Goal: Contribute content: Add original content to the website for others to see

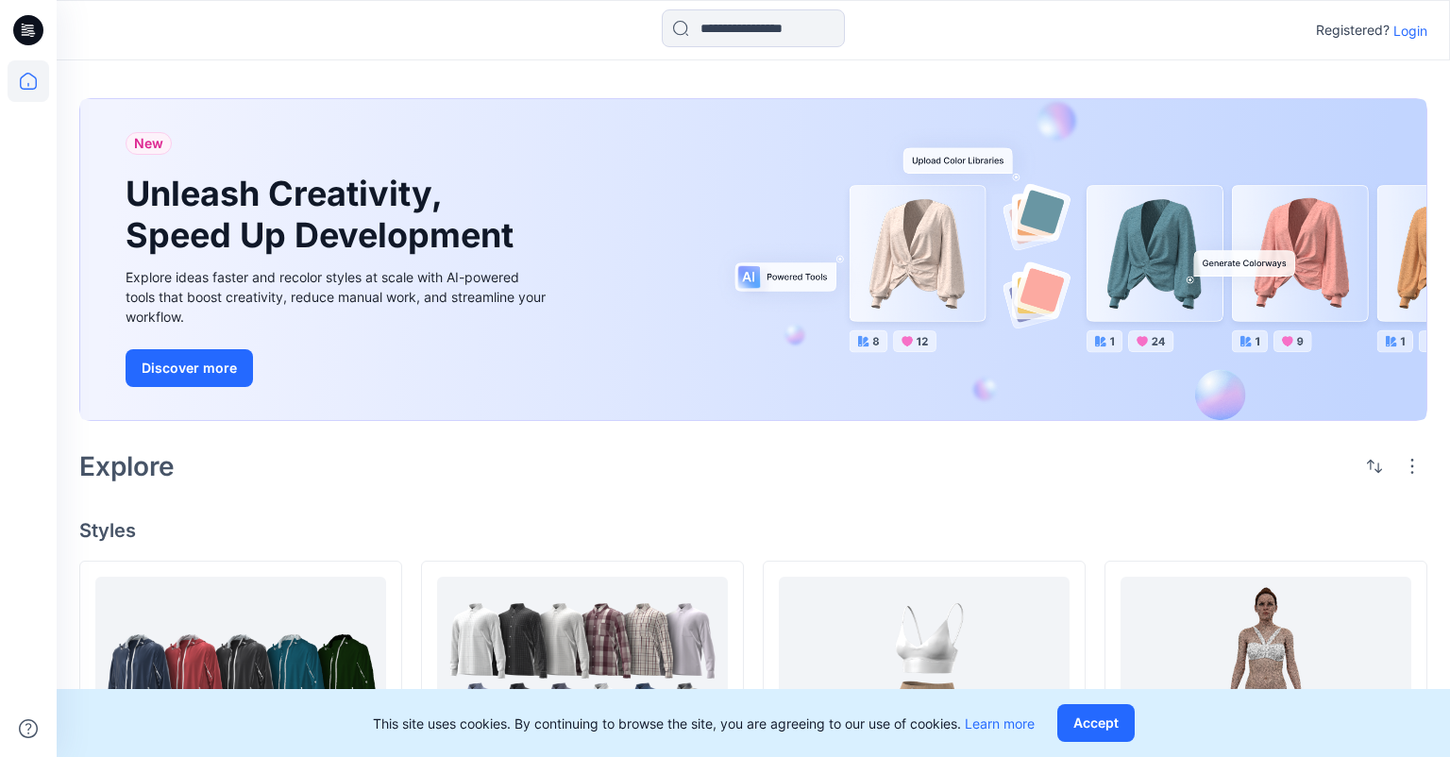
drag, startPoint x: 1411, startPoint y: 32, endPoint x: 1205, endPoint y: 121, distance: 224.1
click at [1412, 32] on p "Login" at bounding box center [1410, 31] width 34 height 20
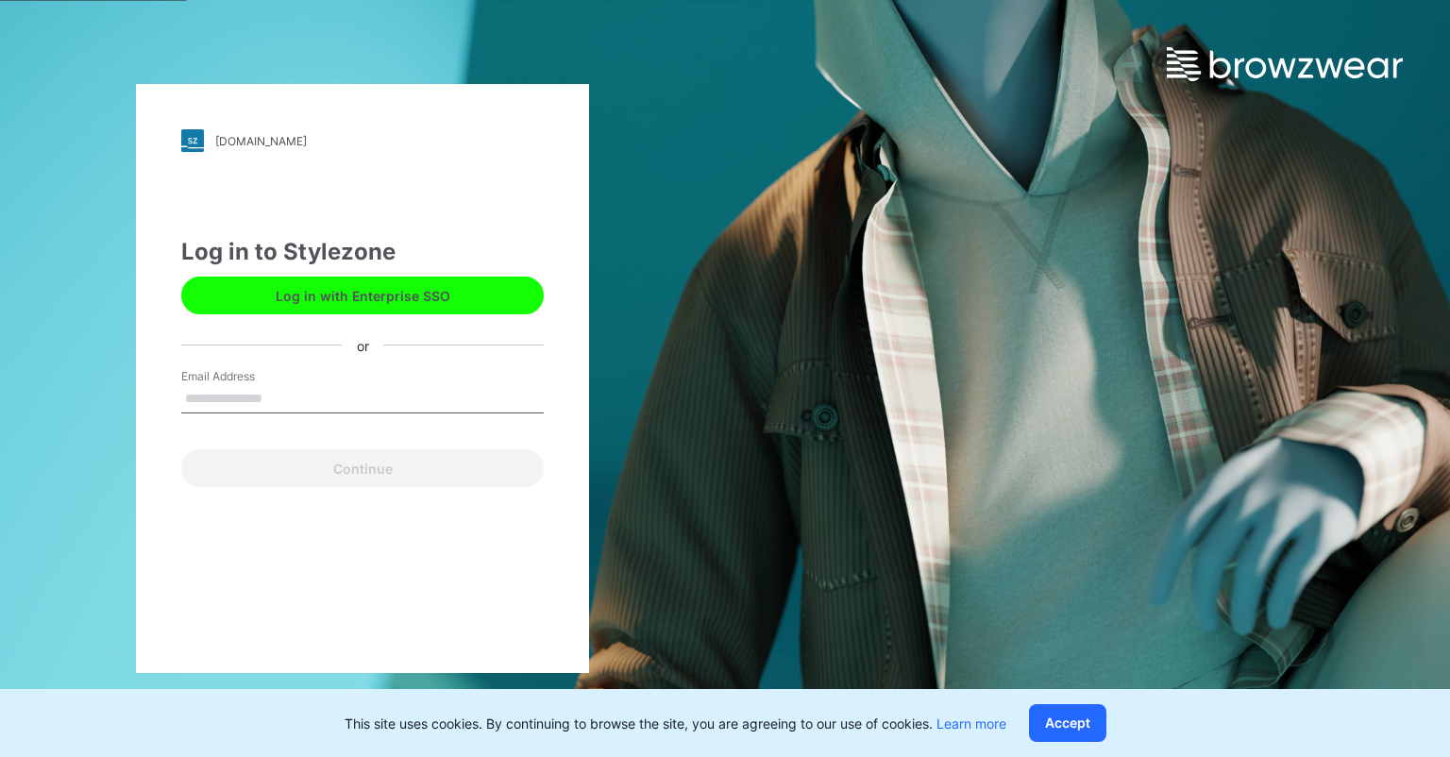
click at [342, 398] on input "Email Address" at bounding box center [362, 399] width 362 height 28
type input "**********"
click at [181, 449] on button "Continue" at bounding box center [362, 468] width 362 height 38
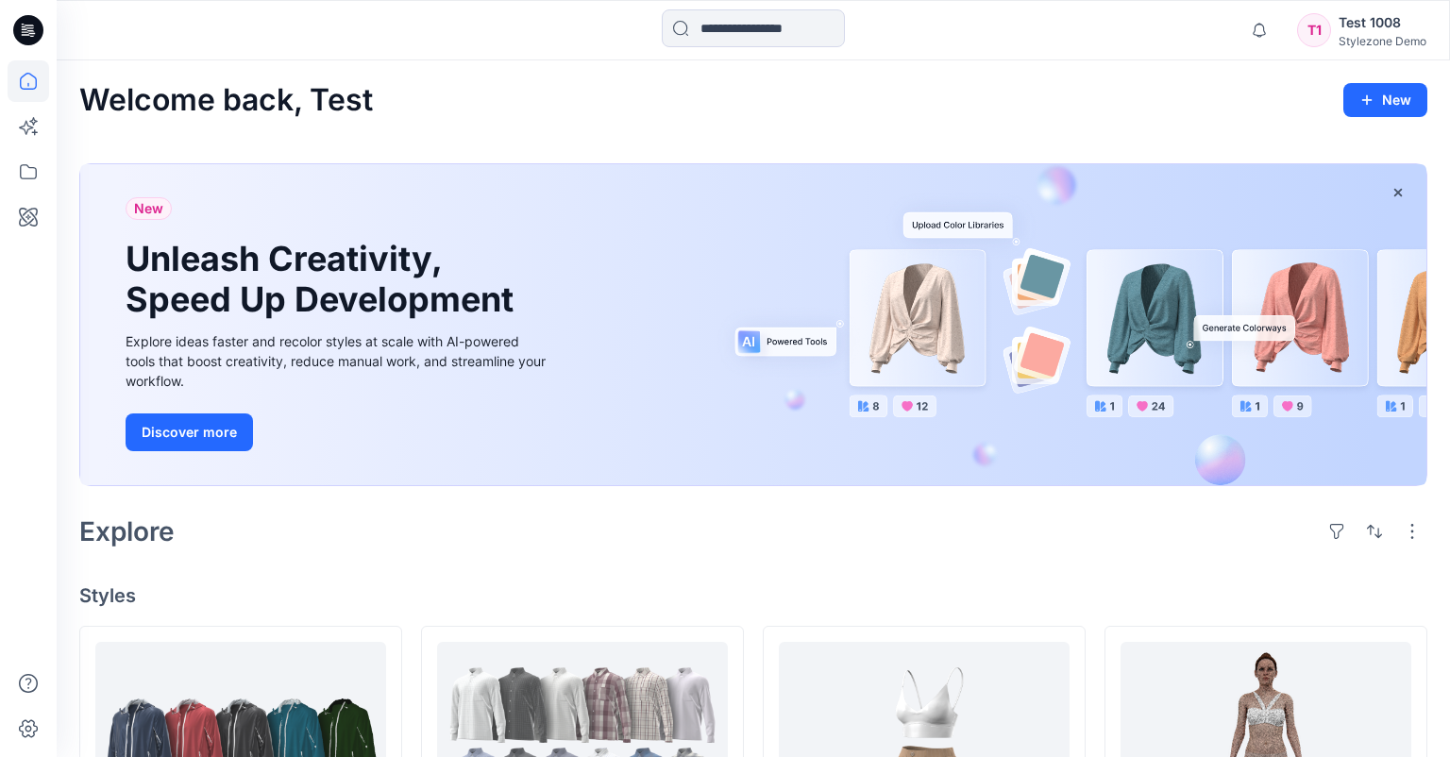
click at [1367, 35] on div "Stylezone Demo" at bounding box center [1382, 41] width 88 height 14
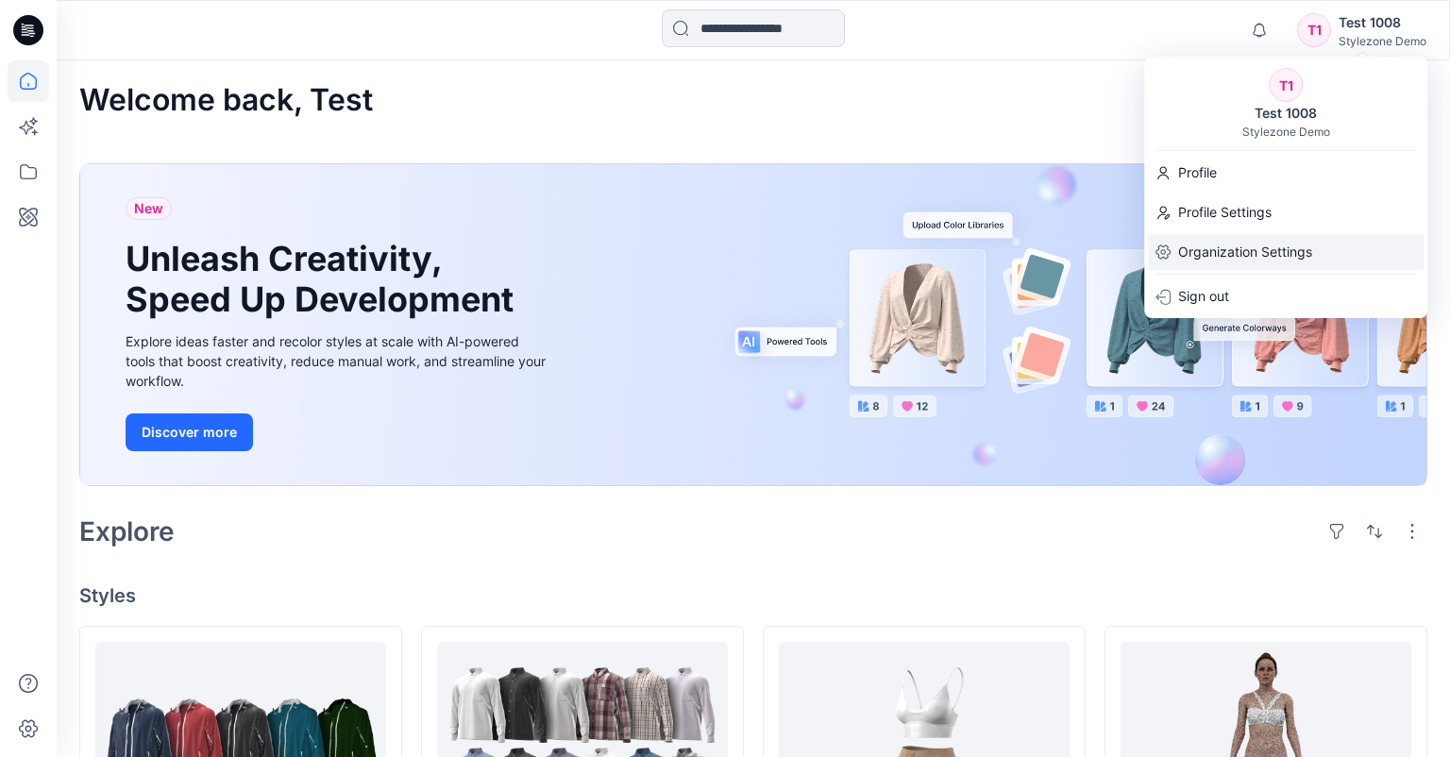
click at [1258, 254] on p "Organization Settings" at bounding box center [1245, 252] width 134 height 36
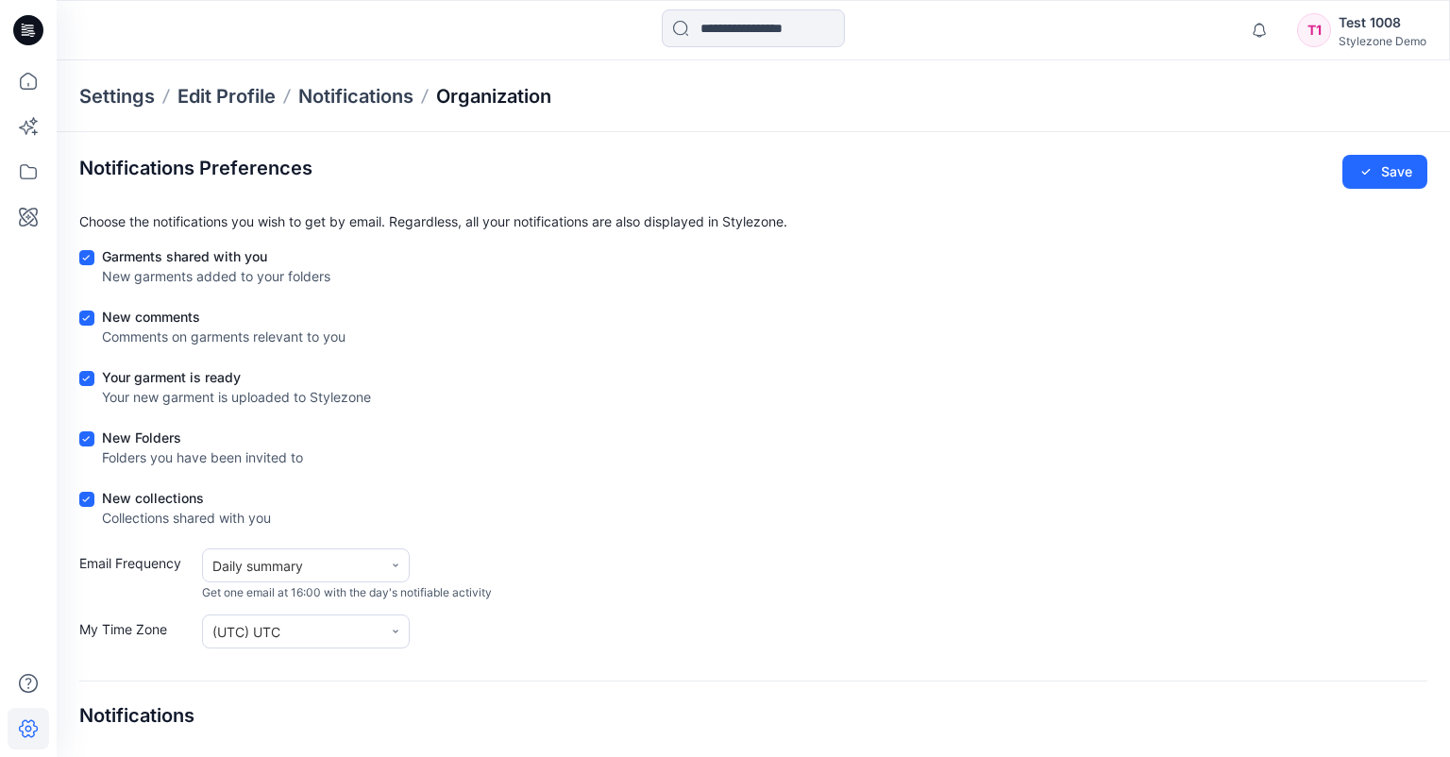
click at [498, 89] on p "Organization" at bounding box center [493, 96] width 115 height 26
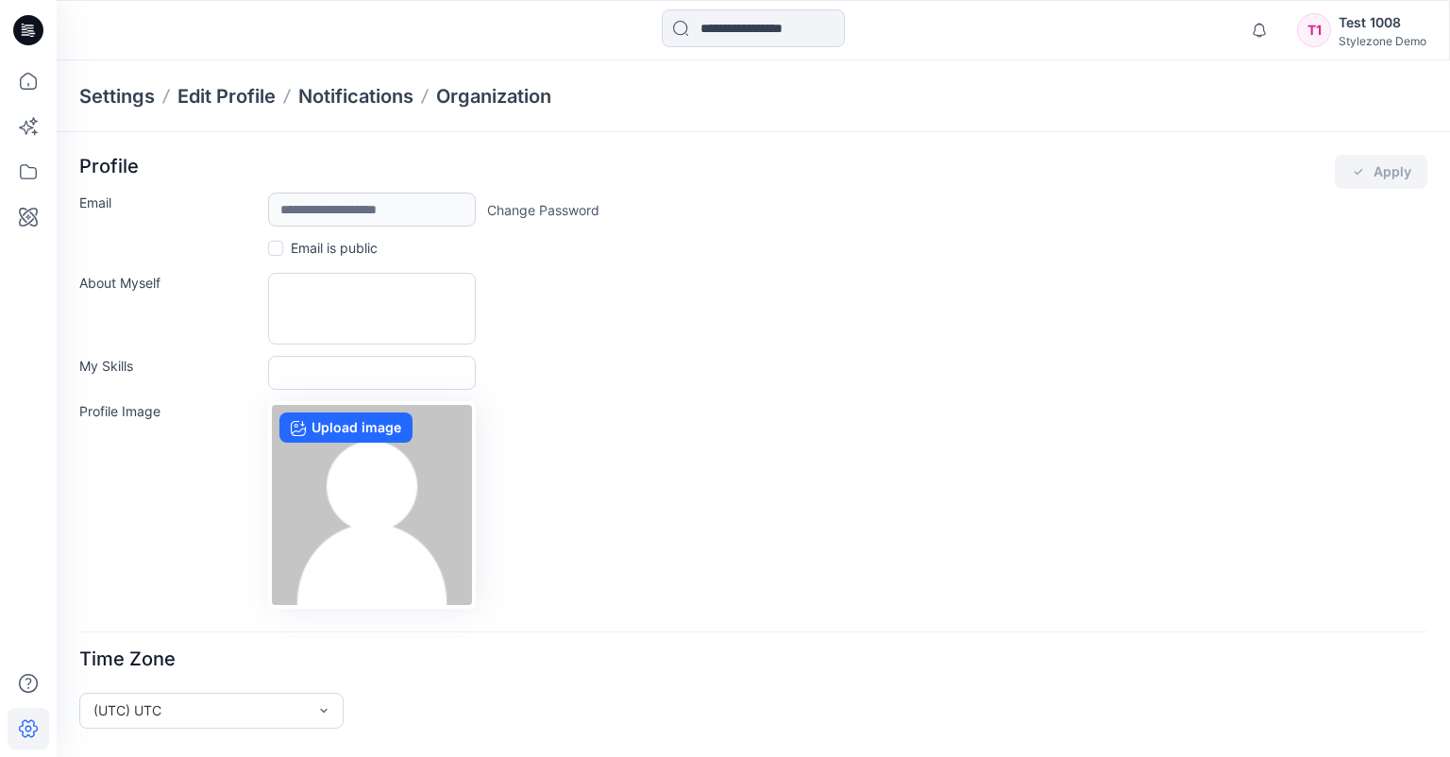
click at [1391, 30] on div "Test 1008" at bounding box center [1382, 22] width 88 height 23
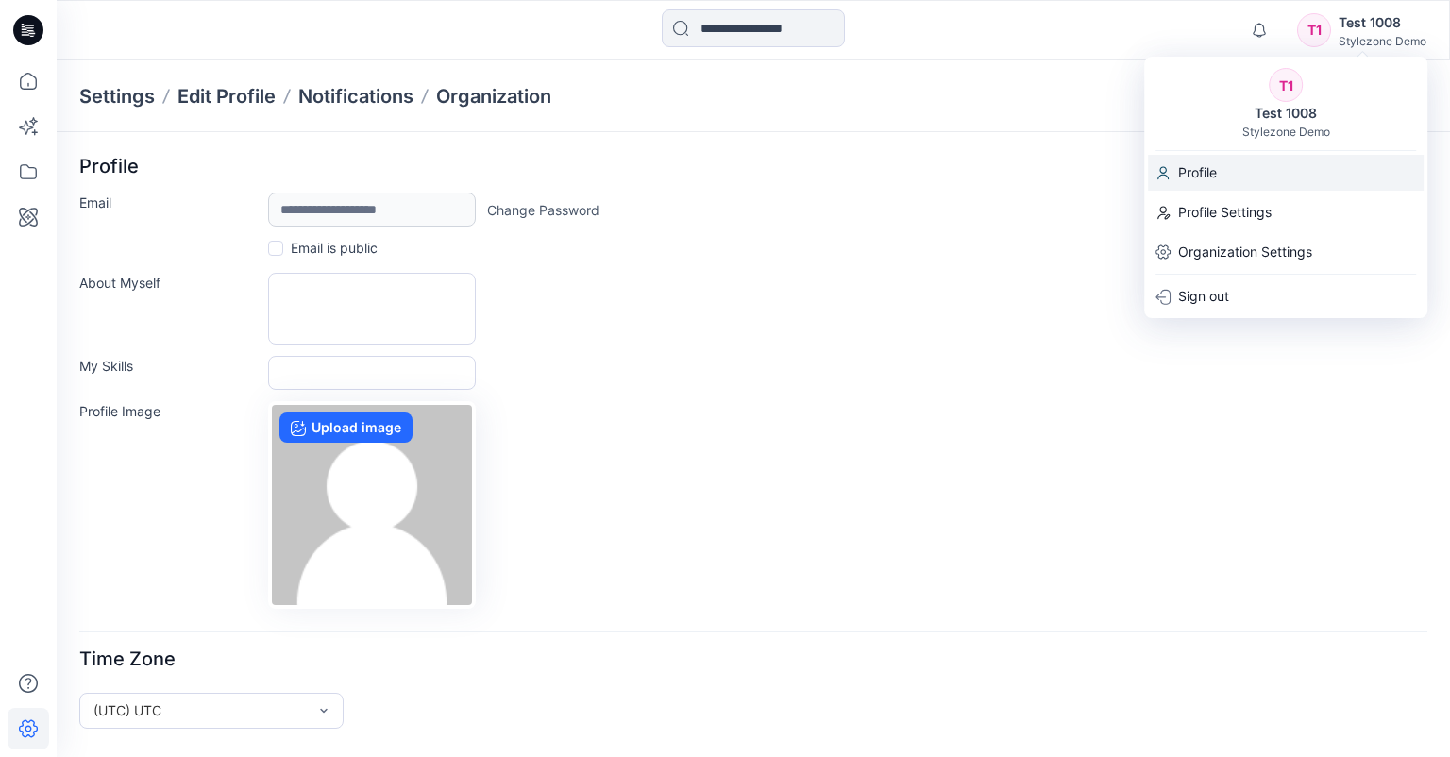
click at [1252, 166] on div "Profile" at bounding box center [1286, 173] width 276 height 36
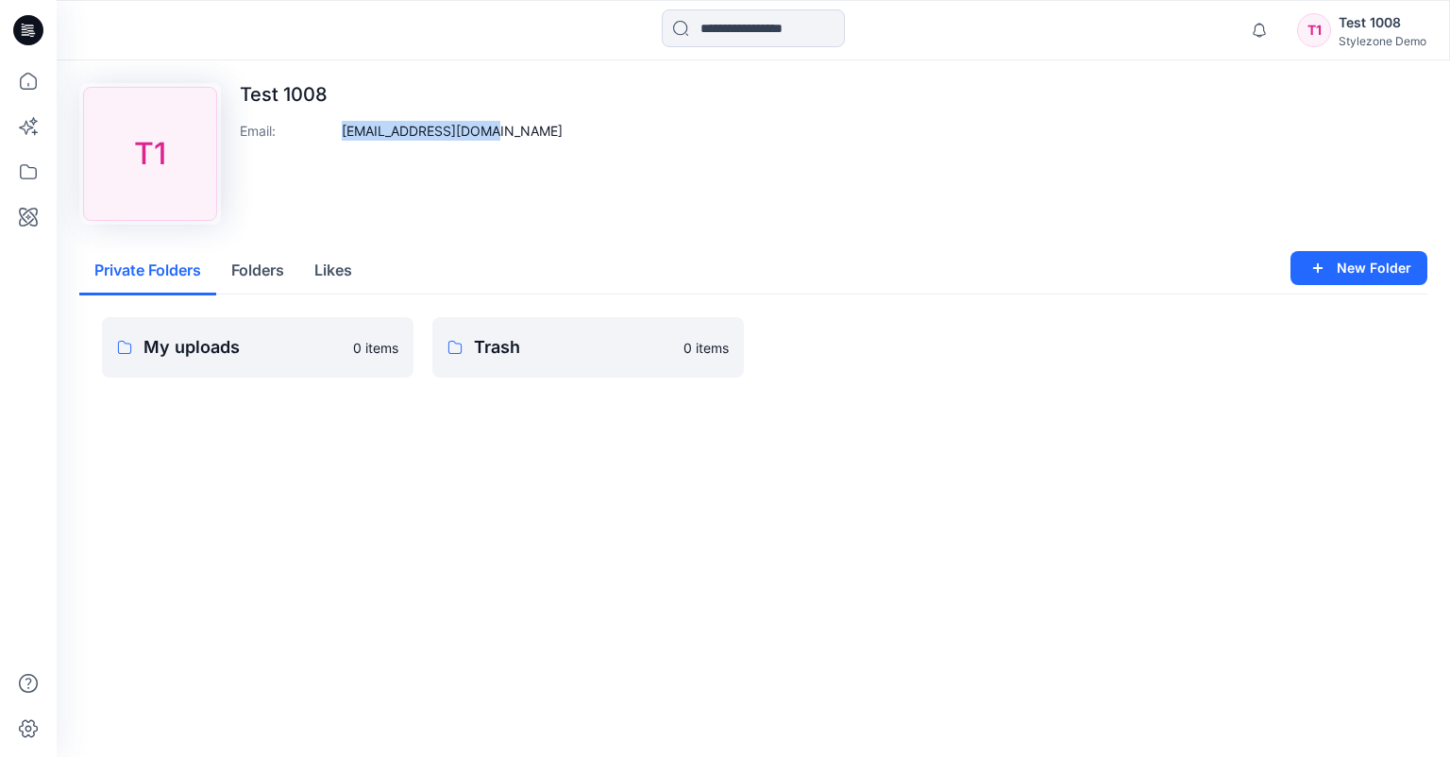
drag, startPoint x: 533, startPoint y: 125, endPoint x: 403, endPoint y: 138, distance: 130.9
click at [291, 138] on div "Upload Image T1 Test 1008 Email : test1008@yopmail.com" at bounding box center [753, 154] width 1348 height 142
copy div "test1008@yopmail.com"
click at [1252, 45] on icon "button" at bounding box center [1259, 30] width 36 height 38
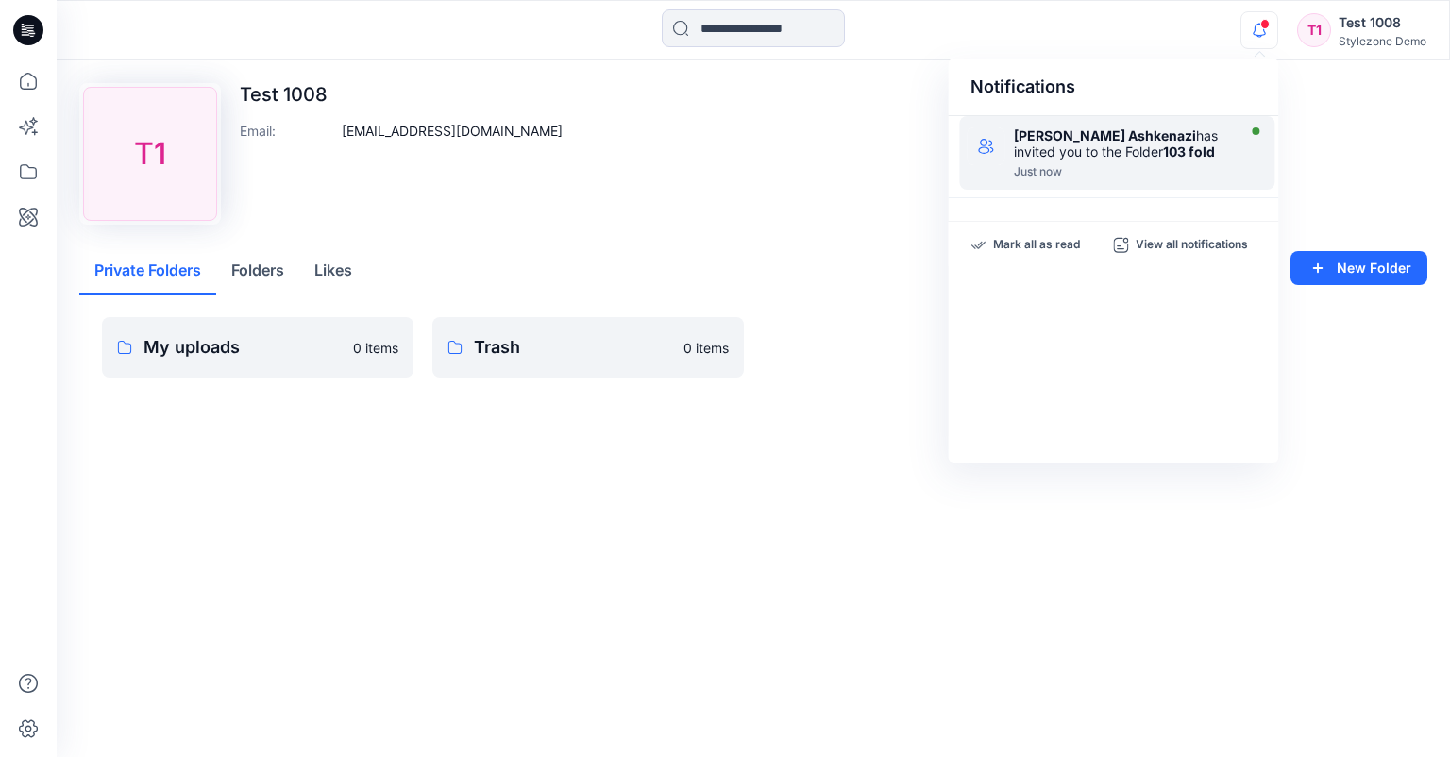
click at [1119, 135] on strong "Yael Waitz Ashkenazi" at bounding box center [1105, 135] width 182 height 16
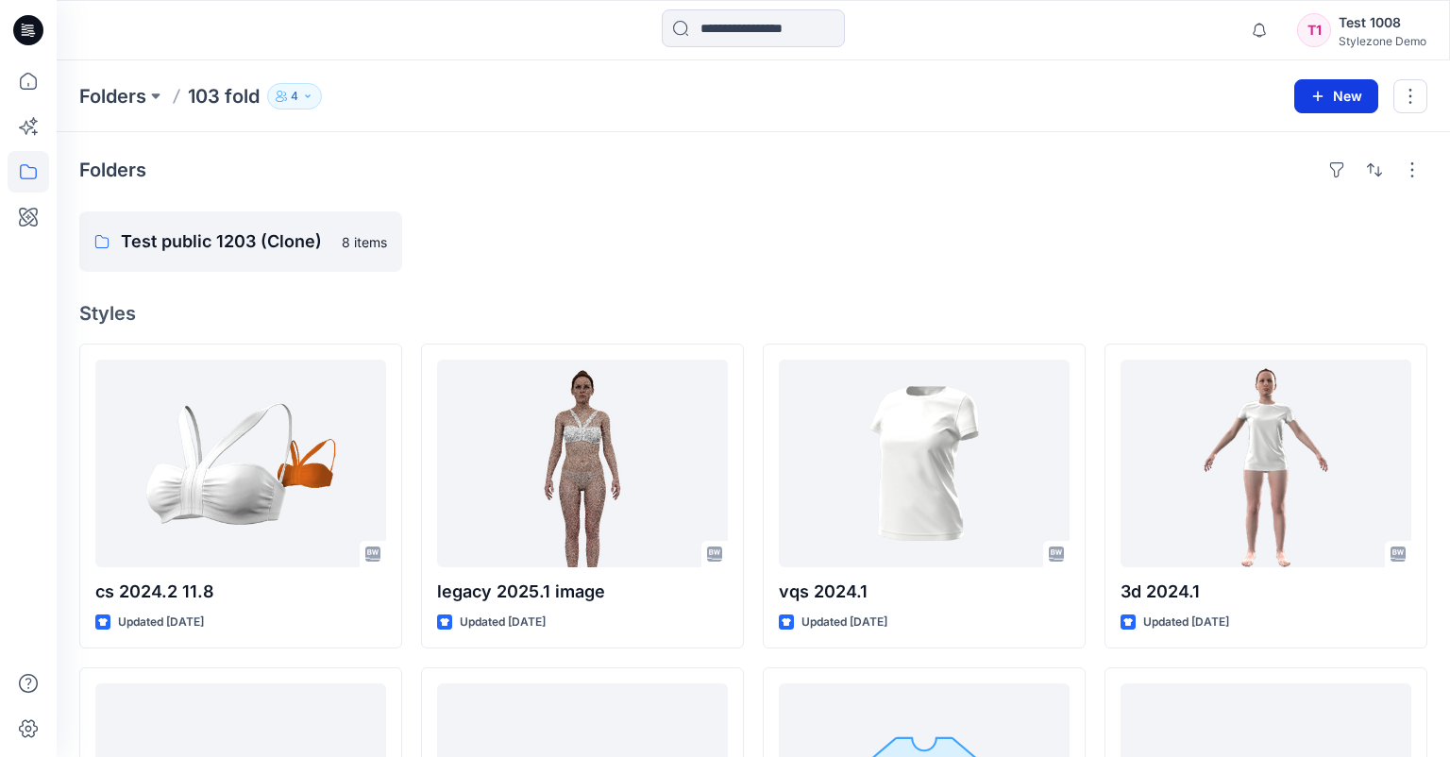
click at [1350, 96] on button "New" at bounding box center [1336, 96] width 84 height 34
click at [1270, 152] on p "New Style" at bounding box center [1277, 142] width 63 height 23
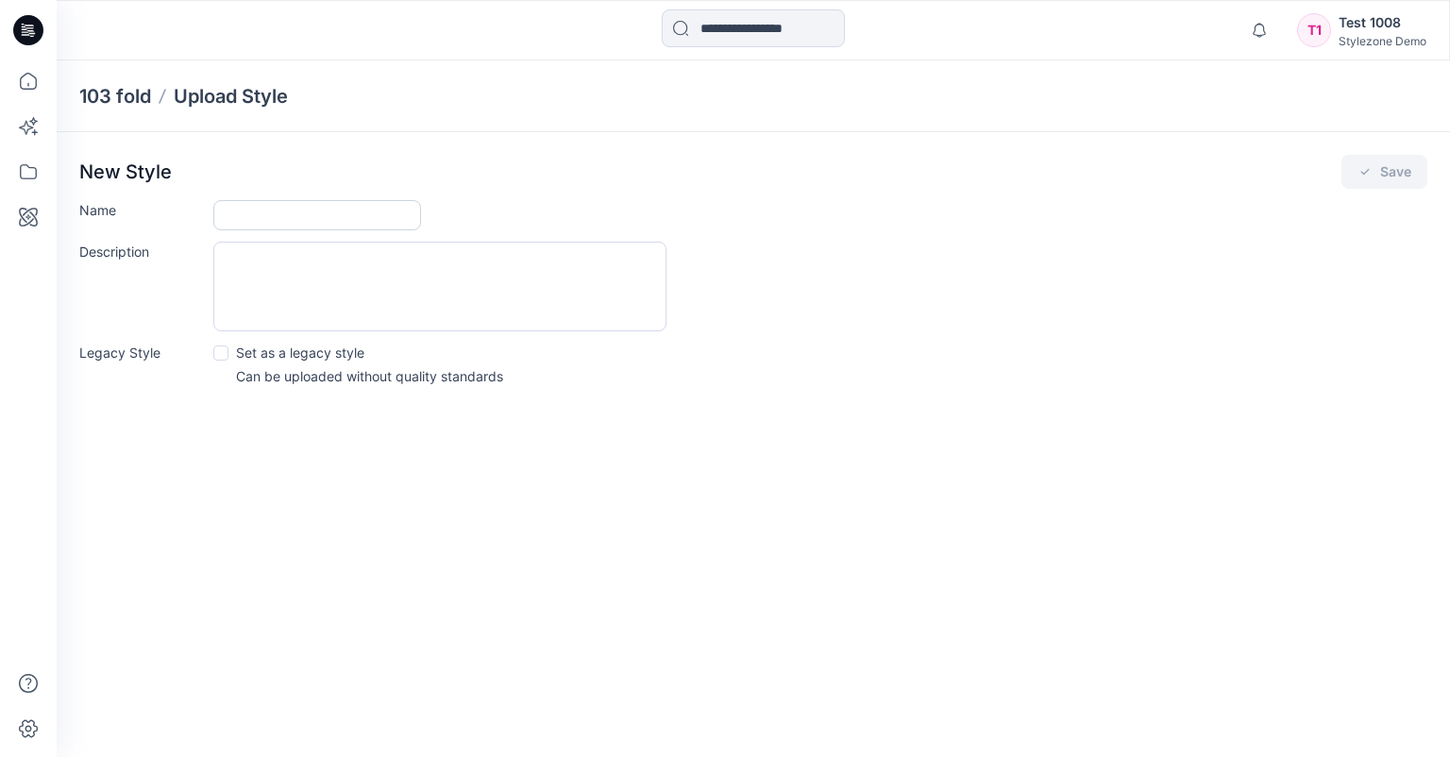
click at [315, 217] on input "Name" at bounding box center [317, 215] width 208 height 30
type input "**********"
click at [1369, 172] on icon "submit" at bounding box center [1364, 171] width 15 height 15
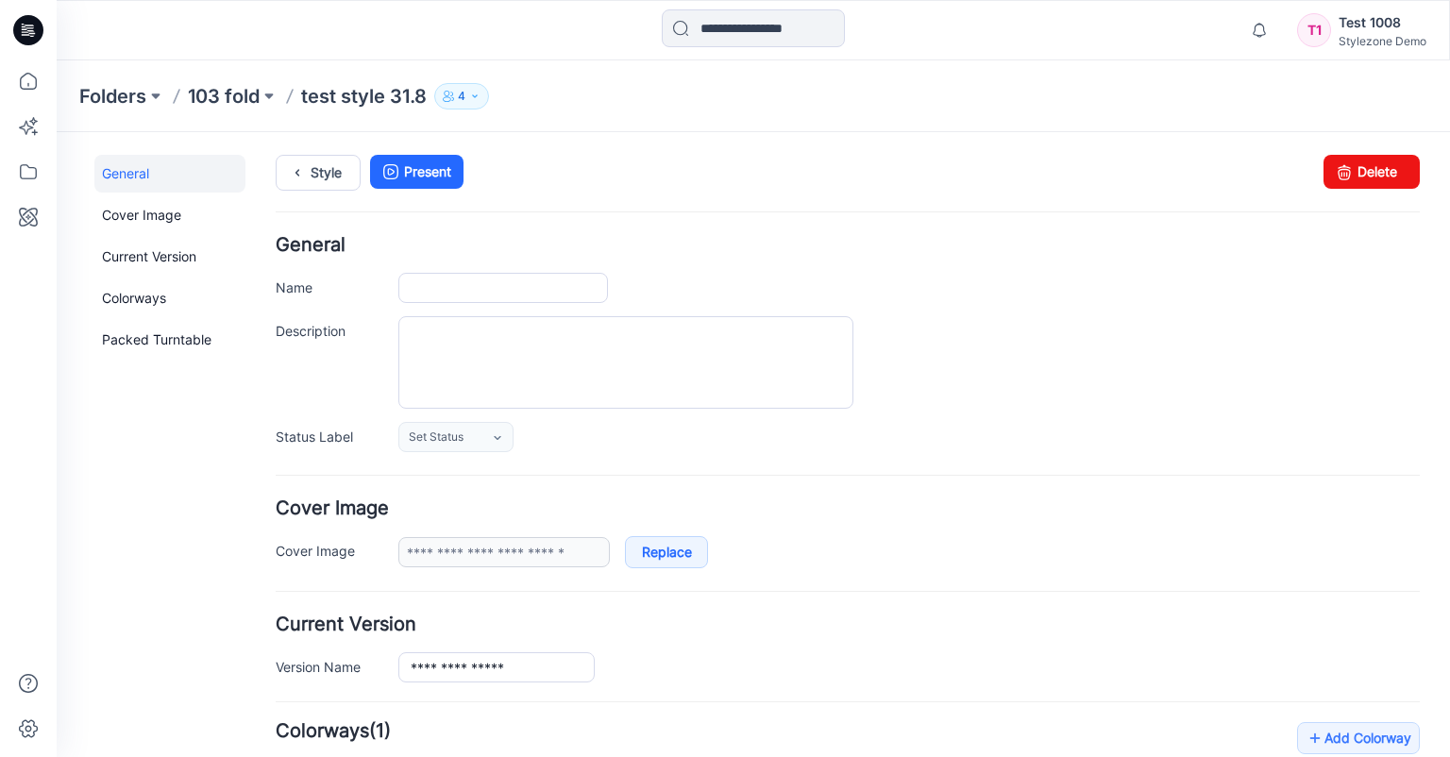
type input "**********"
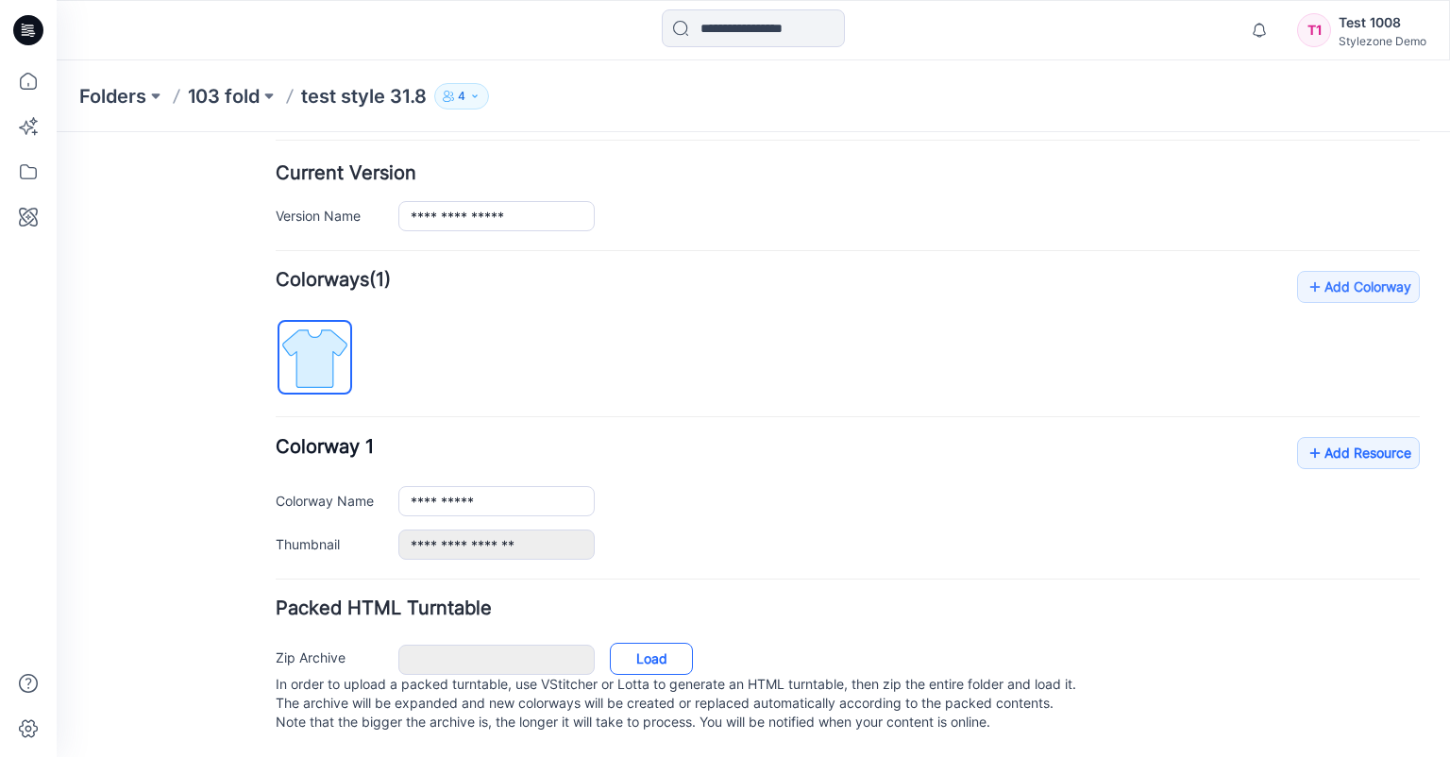
click at [619, 644] on link "Load" at bounding box center [651, 659] width 83 height 32
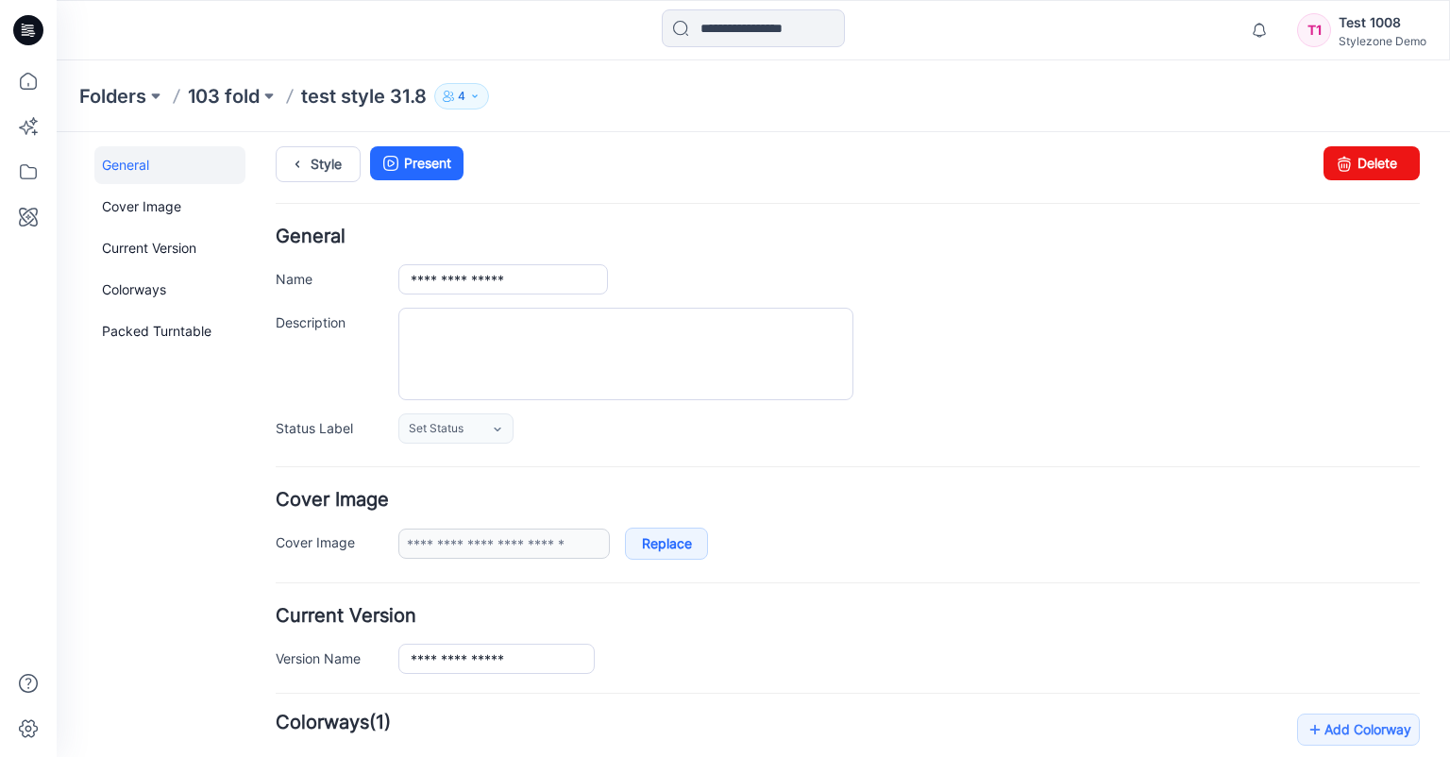
scroll to position [0, 0]
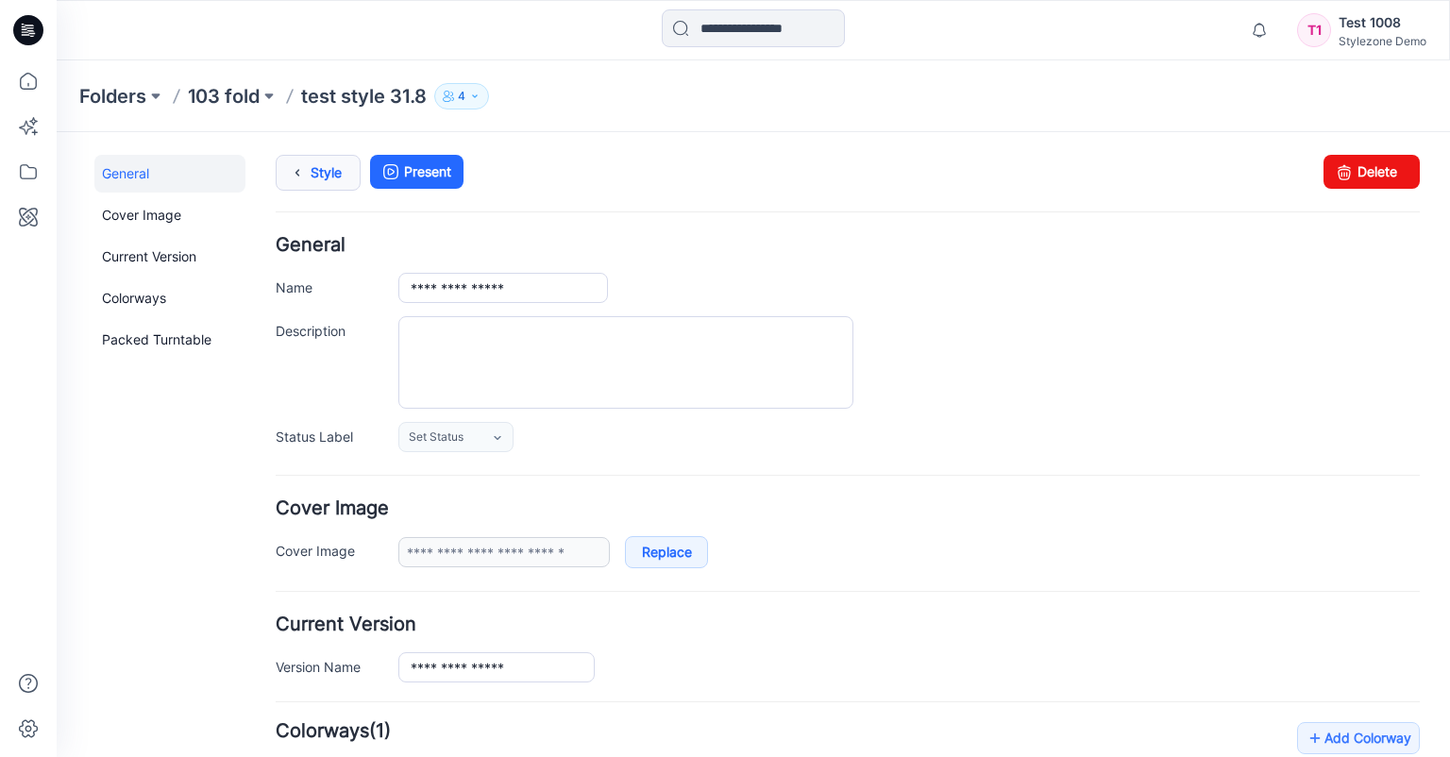
click at [323, 168] on link "Style" at bounding box center [318, 173] width 85 height 36
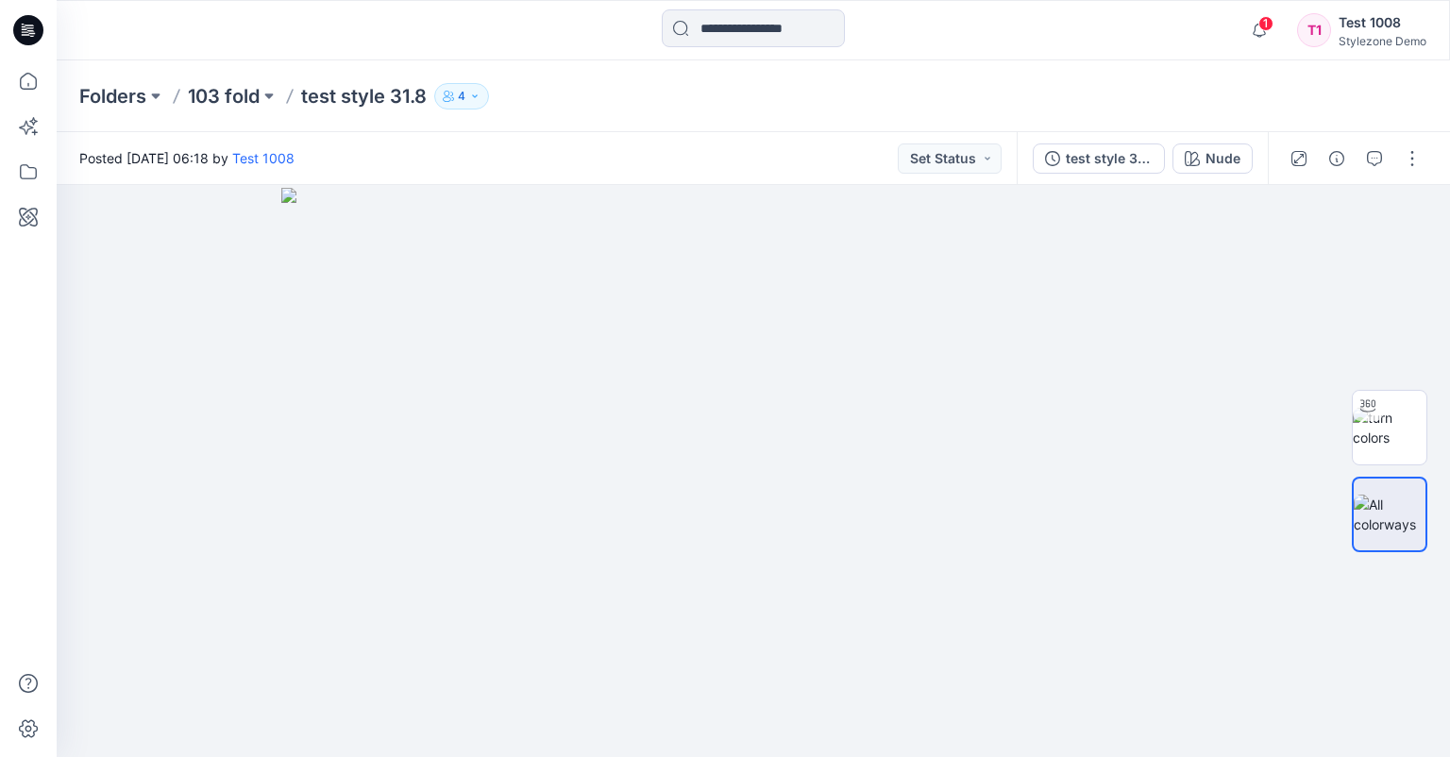
drag, startPoint x: 238, startPoint y: 81, endPoint x: 289, endPoint y: 131, distance: 71.4
click at [238, 82] on div "Folders 103 fold test style 31.8 4" at bounding box center [753, 96] width 1393 height 72
click at [226, 90] on p "103 fold" at bounding box center [224, 96] width 72 height 26
